Goal: Task Accomplishment & Management: Manage account settings

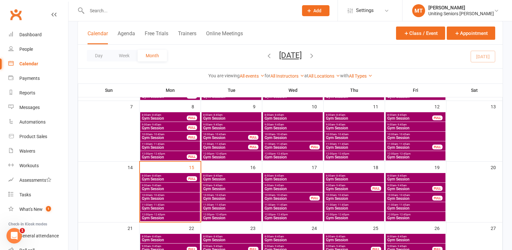
click at [133, 9] on input "text" at bounding box center [189, 10] width 209 height 9
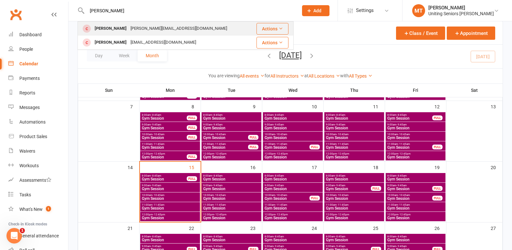
type input "[PERSON_NAME]"
click at [129, 26] on div "[PERSON_NAME][EMAIL_ADDRESS][DOMAIN_NAME]" at bounding box center [179, 28] width 100 height 9
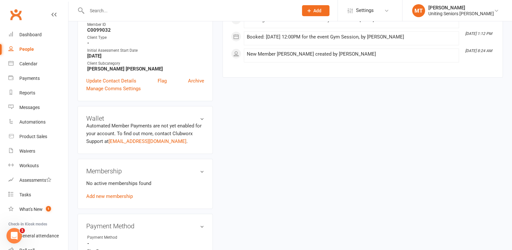
scroll to position [226, 0]
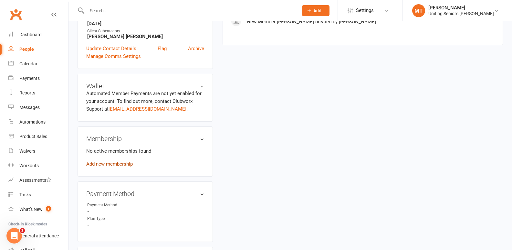
click at [112, 163] on link "Add new membership" at bounding box center [109, 164] width 47 height 6
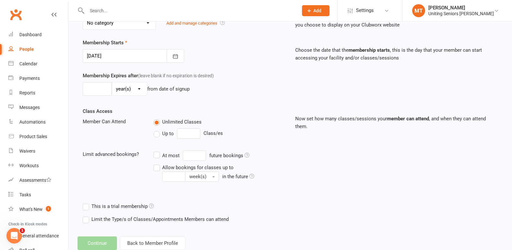
scroll to position [161, 0]
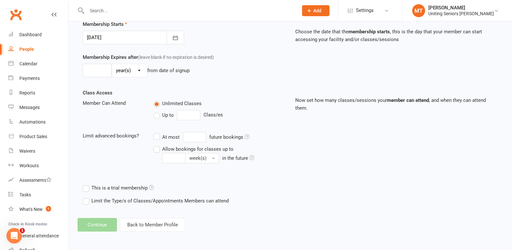
click at [167, 217] on div "Add Membership for [PERSON_NAME] Membership details Payments Membership Plan Se…" at bounding box center [291, 50] width 444 height 380
click at [167, 221] on button "Back to Member Profile" at bounding box center [153, 225] width 66 height 14
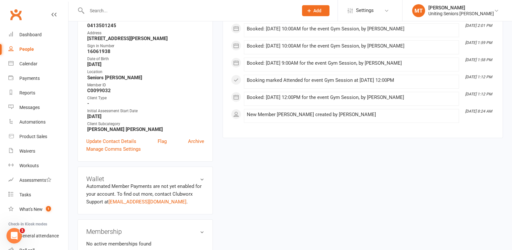
scroll to position [162, 0]
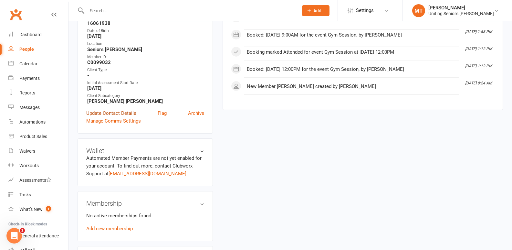
click at [113, 110] on link "Update Contact Details" at bounding box center [111, 113] width 50 height 8
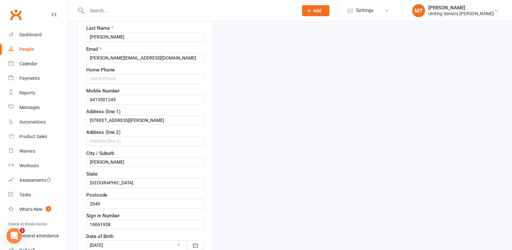
scroll to position [127, 0]
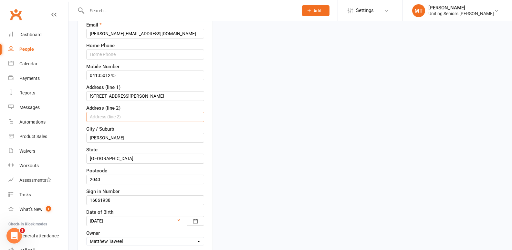
click at [98, 116] on input "text" at bounding box center [145, 117] width 118 height 10
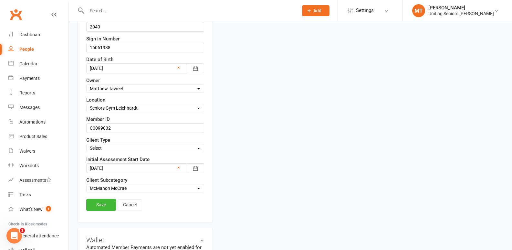
scroll to position [289, 0]
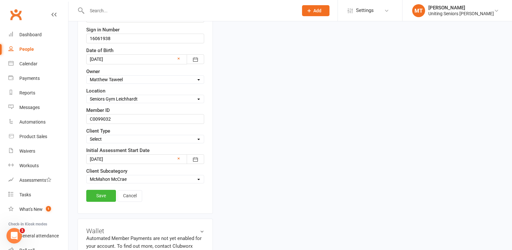
click at [124, 139] on select "Select Funded (CHSP) Foundation & Pensioner (FUP) Self-Funded (Full) DVA Unitin…" at bounding box center [145, 138] width 117 height 7
select select "Foundation & Pensioner (FUP)"
click at [87, 136] on select "Select Funded (CHSP) Foundation & Pensioner (FUP) Self-Funded (Full) DVA Unitin…" at bounding box center [145, 138] width 117 height 7
click at [109, 195] on link "Save" at bounding box center [101, 196] width 30 height 12
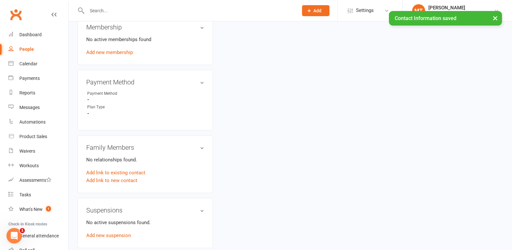
scroll to position [354, 0]
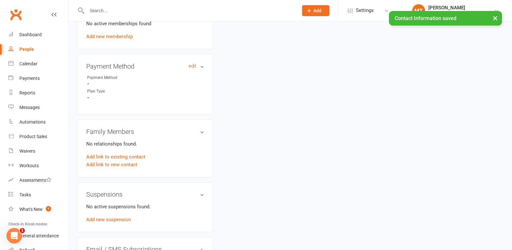
click at [194, 64] on link "edit" at bounding box center [193, 65] width 8 height 5
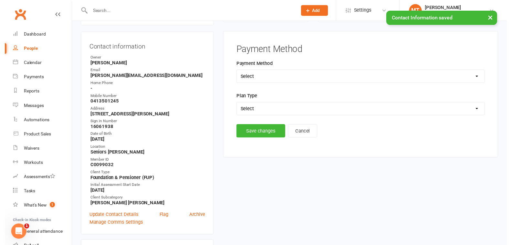
scroll to position [55, 0]
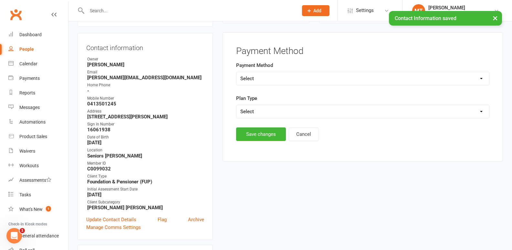
click at [262, 81] on select "Select Direct Debit Direct Deposit / Bank Transfer Cheque Credit Card by Phone …" at bounding box center [363, 78] width 253 height 13
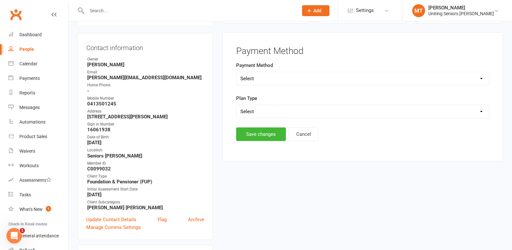
select select "Credit Card by Phone"
click at [237, 72] on select "Select Direct Debit Direct Deposit / Bank Transfer Cheque Credit Card by Phone …" at bounding box center [363, 78] width 253 height 13
click at [263, 104] on div "Plan Type Select Ongoing Single-service" at bounding box center [362, 106] width 253 height 24
click at [265, 112] on select "Select Ongoing Single-service" at bounding box center [363, 111] width 253 height 13
select select "Ongoing"
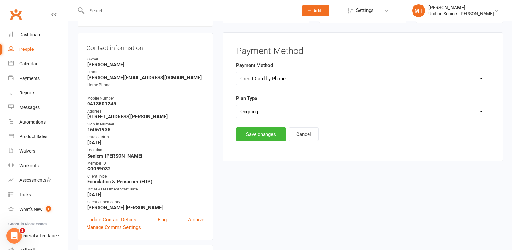
click at [237, 105] on select "Select Ongoing Single-service" at bounding box center [363, 111] width 253 height 13
click at [260, 136] on button "Save changes" at bounding box center [261, 134] width 50 height 14
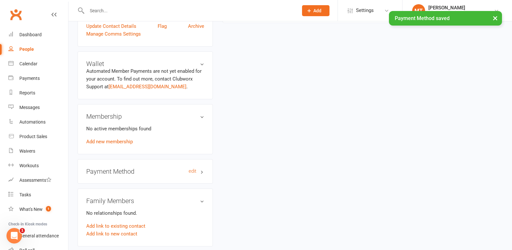
scroll to position [249, 0]
click at [122, 171] on h3 "Payment Method edit" at bounding box center [145, 170] width 118 height 7
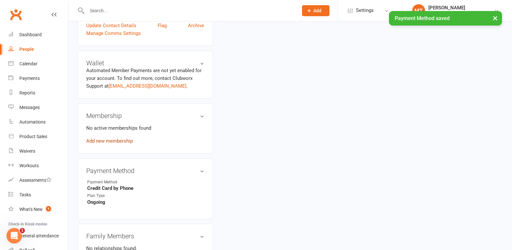
click at [116, 142] on link "Add new membership" at bounding box center [109, 141] width 47 height 6
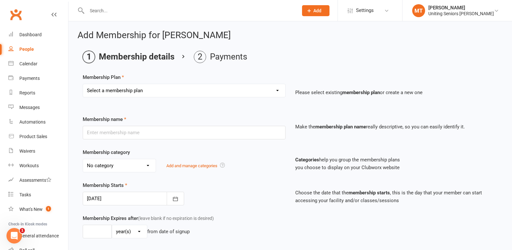
click at [232, 95] on select "Select a membership plan Create new Membership Plan Initial Assessment + Set Up…" at bounding box center [184, 90] width 202 height 13
select select "7"
click at [83, 84] on select "Select a membership plan Create new Membership Plan Initial Assessment + Set Up…" at bounding box center [184, 90] width 202 height 13
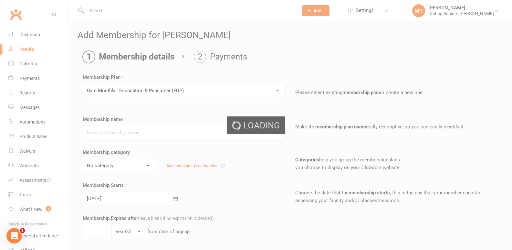
type input "Gym Monthly - Foundation & Pensioner (FUP)"
select select "4"
type input "0"
type input "1"
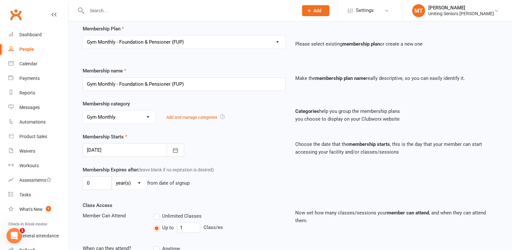
scroll to position [170, 0]
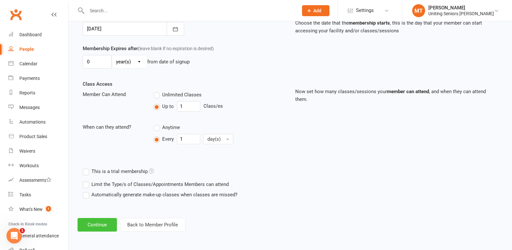
click at [92, 225] on button "Continue" at bounding box center [97, 225] width 39 height 14
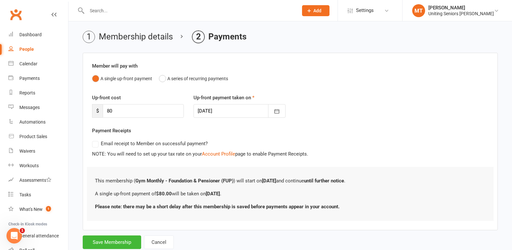
scroll to position [39, 0]
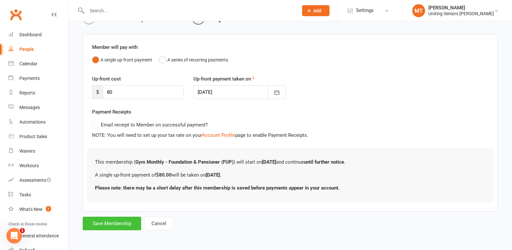
drag, startPoint x: 99, startPoint y: 224, endPoint x: 102, endPoint y: 224, distance: 3.6
click at [100, 224] on button "Save Membership" at bounding box center [112, 224] width 58 height 14
